Goal: Task Accomplishment & Management: Complete application form

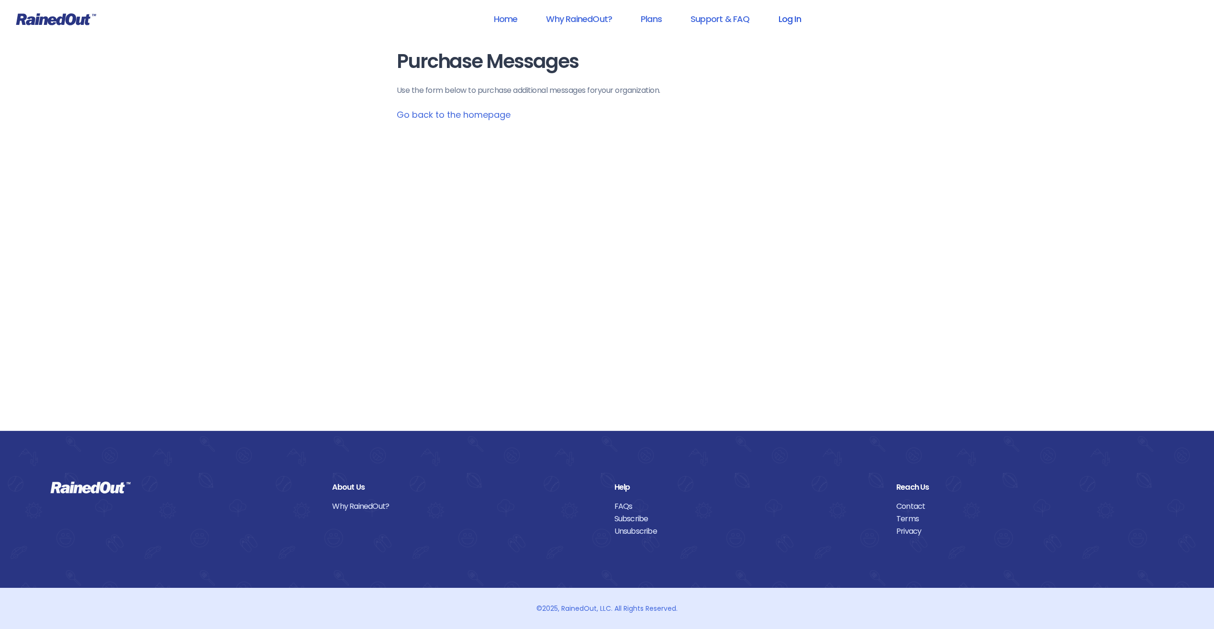
click at [798, 21] on link "Log In" at bounding box center [789, 19] width 47 height 22
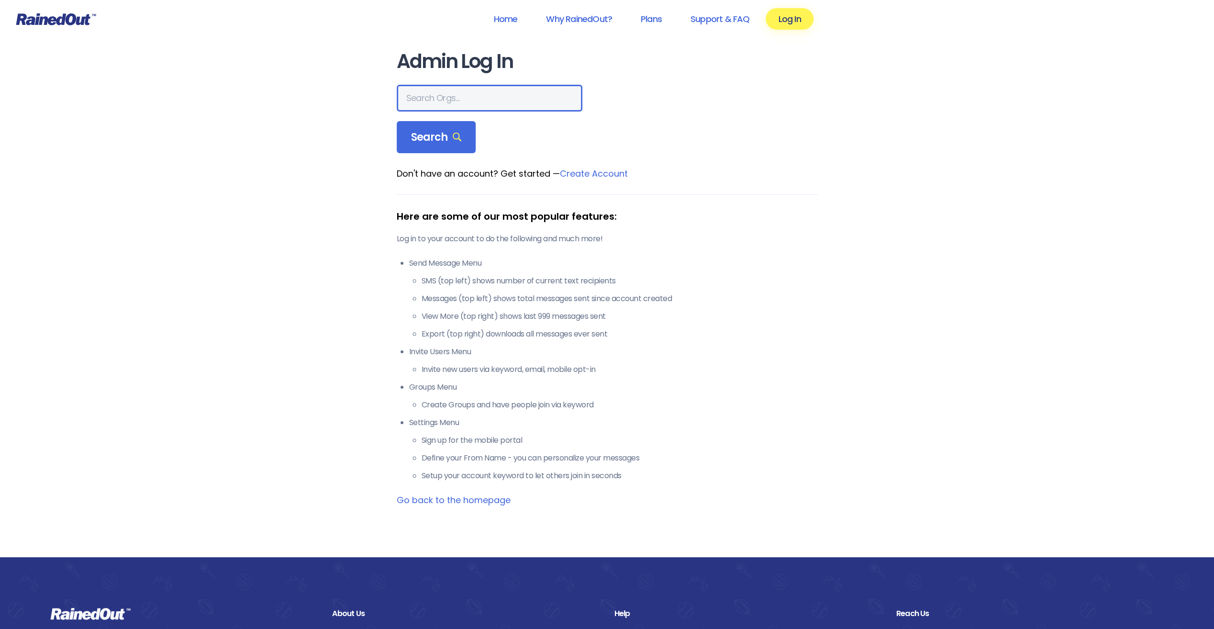
drag, startPoint x: 459, startPoint y: 95, endPoint x: 469, endPoint y: 92, distance: 10.8
click at [459, 94] on input "text" at bounding box center [490, 98] width 186 height 27
type input "city of poway"
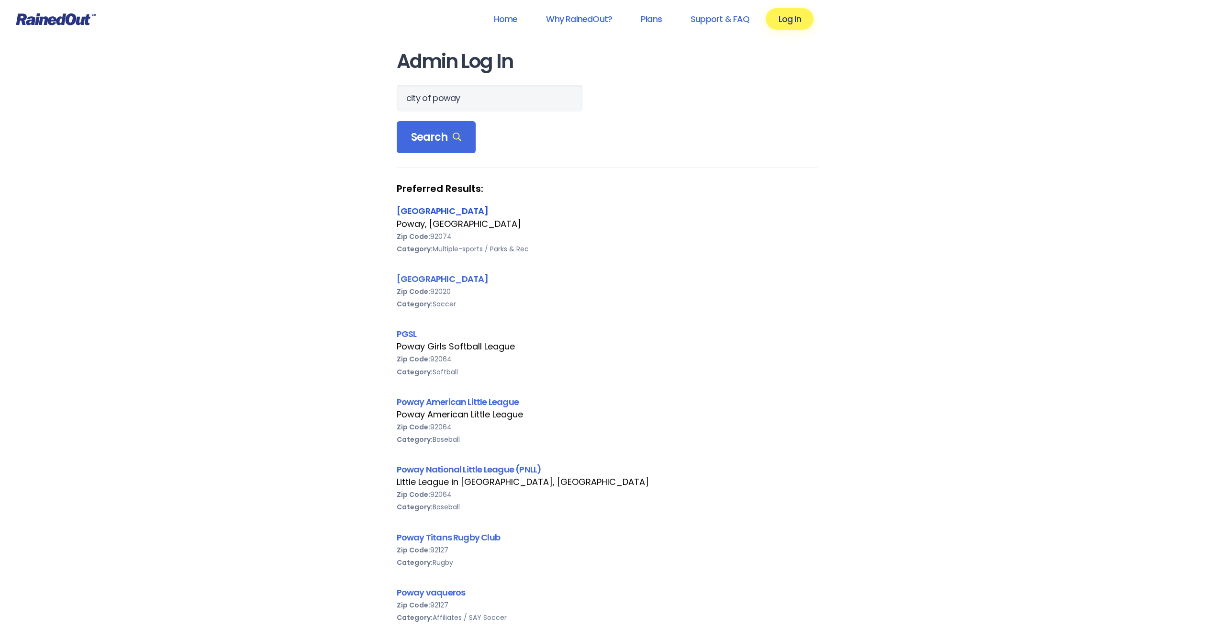
click at [427, 206] on link "[GEOGRAPHIC_DATA]" at bounding box center [442, 211] width 91 height 12
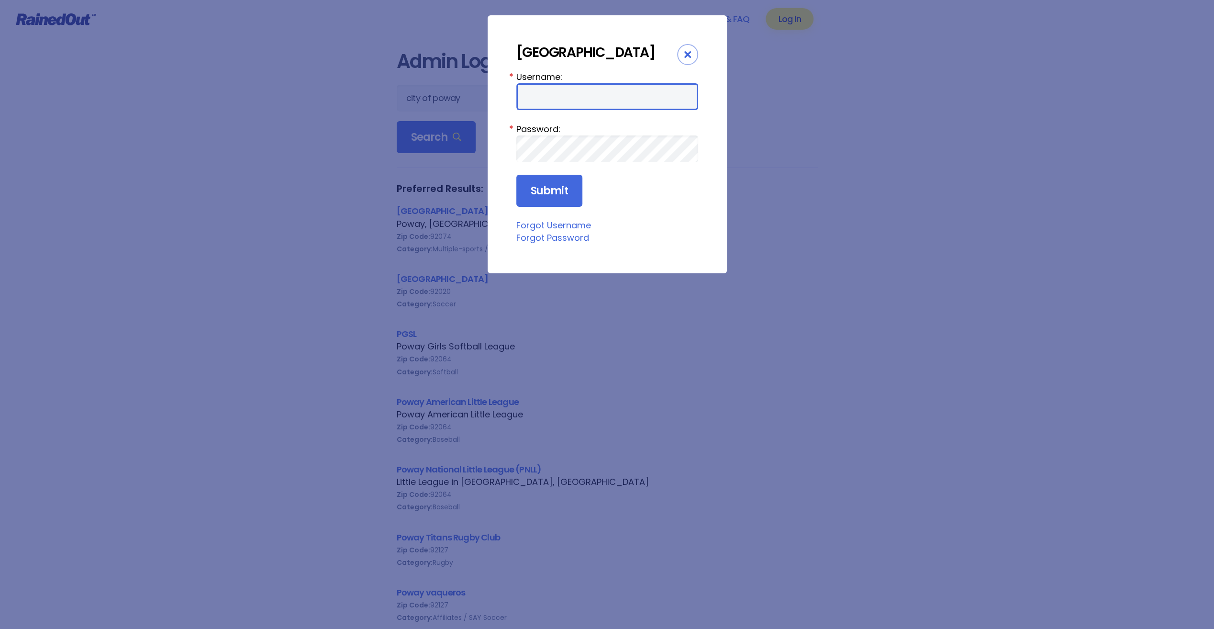
click at [601, 96] on input "Username:" at bounding box center [607, 96] width 182 height 27
type input "cpark"
click at [516, 175] on input "Submit" at bounding box center [549, 191] width 66 height 33
